Goal: Task Accomplishment & Management: Manage account settings

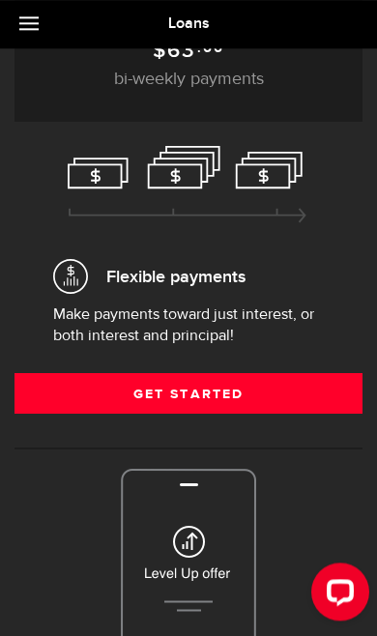
click at [323, 410] on link "Get Started" at bounding box center [189, 393] width 348 height 41
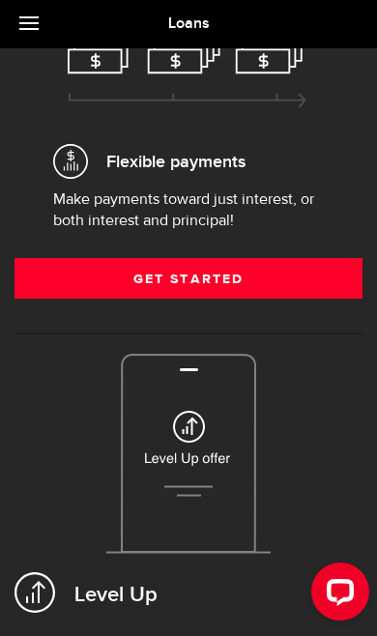
scroll to position [623, 0]
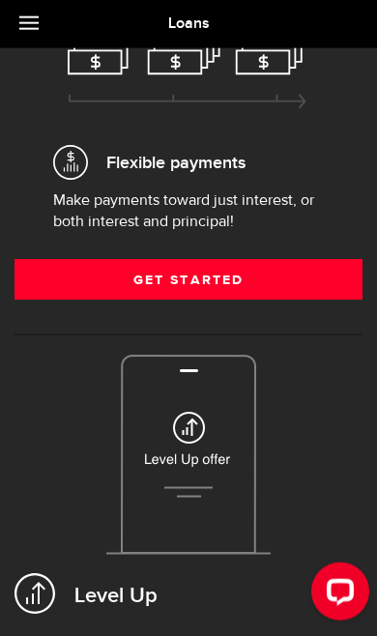
click at [50, 289] on link "Get Started" at bounding box center [189, 279] width 348 height 41
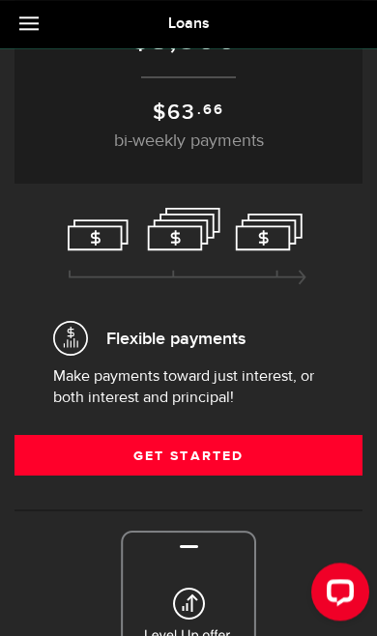
click at [269, 458] on link "Get Started" at bounding box center [189, 455] width 348 height 41
